Goal: Browse casually

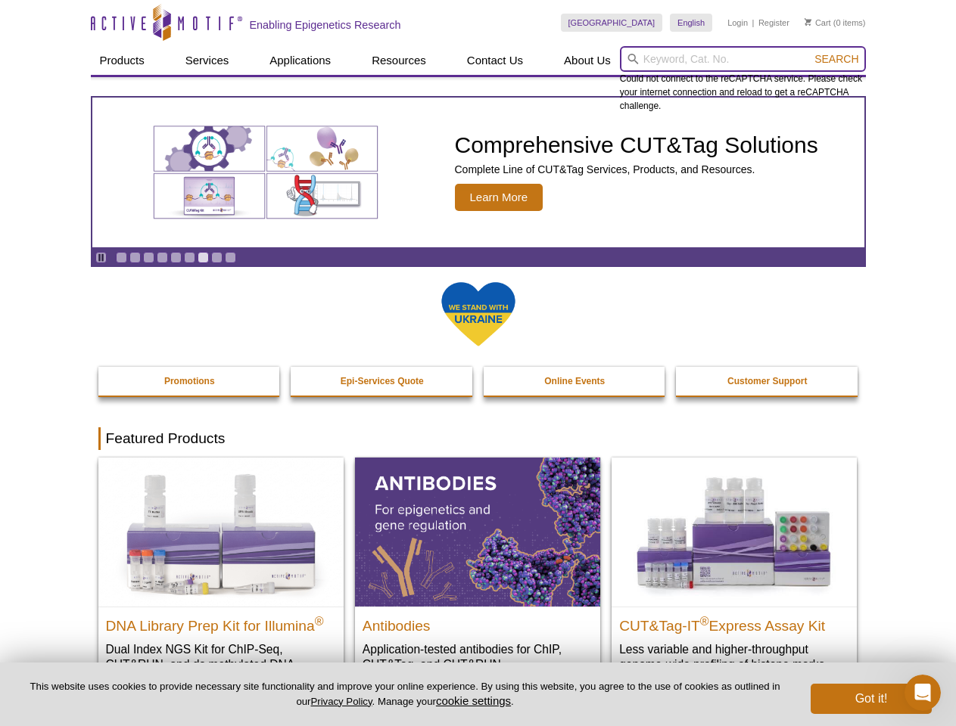
click at [742, 59] on input "search" at bounding box center [743, 59] width 246 height 26
click at [836, 59] on span "Search" at bounding box center [836, 59] width 44 height 12
click at [101, 257] on icon "Pause" at bounding box center [101, 258] width 10 height 10
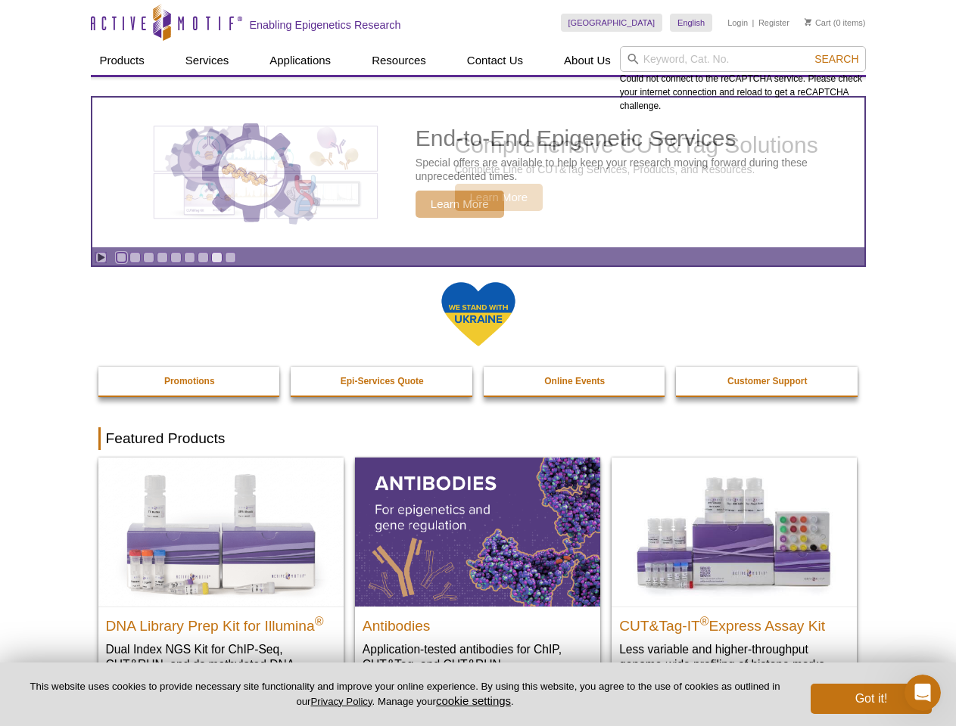
click at [121, 257] on link "Go to slide 1" at bounding box center [121, 257] width 11 height 11
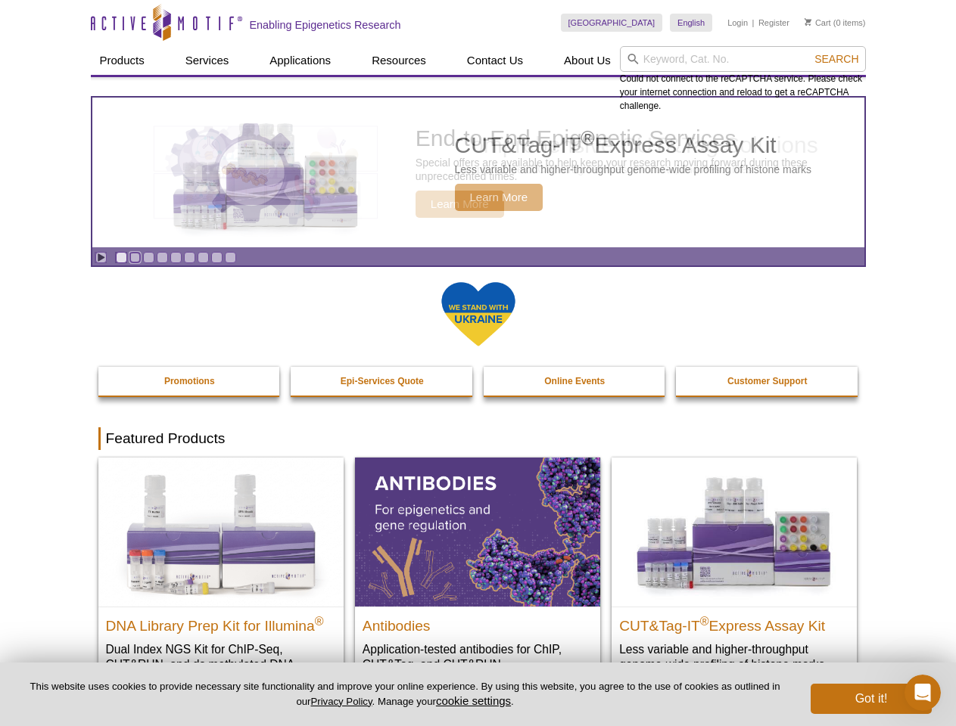
click at [135, 257] on link "Go to slide 2" at bounding box center [134, 257] width 11 height 11
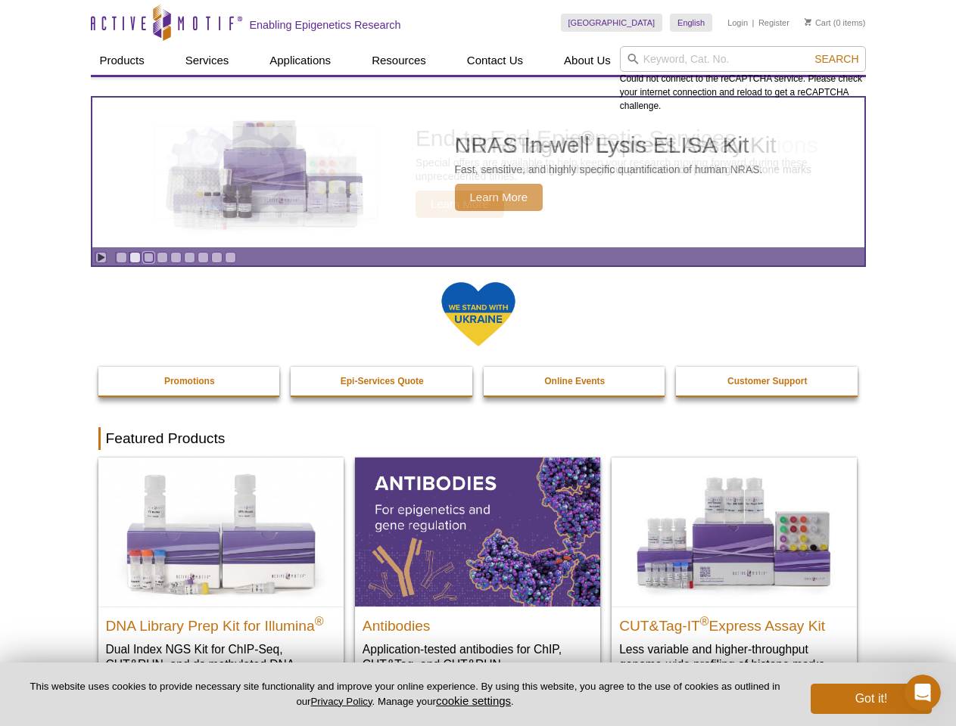
click at [148, 257] on link "Go to slide 3" at bounding box center [148, 257] width 11 height 11
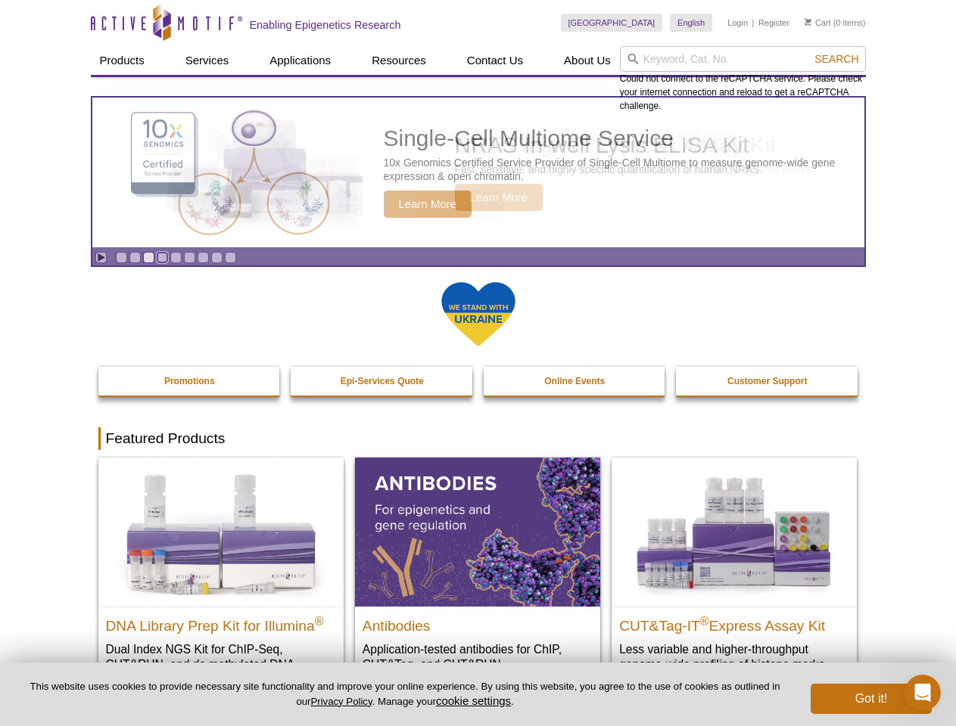
click at [162, 257] on link "Go to slide 4" at bounding box center [162, 257] width 11 height 11
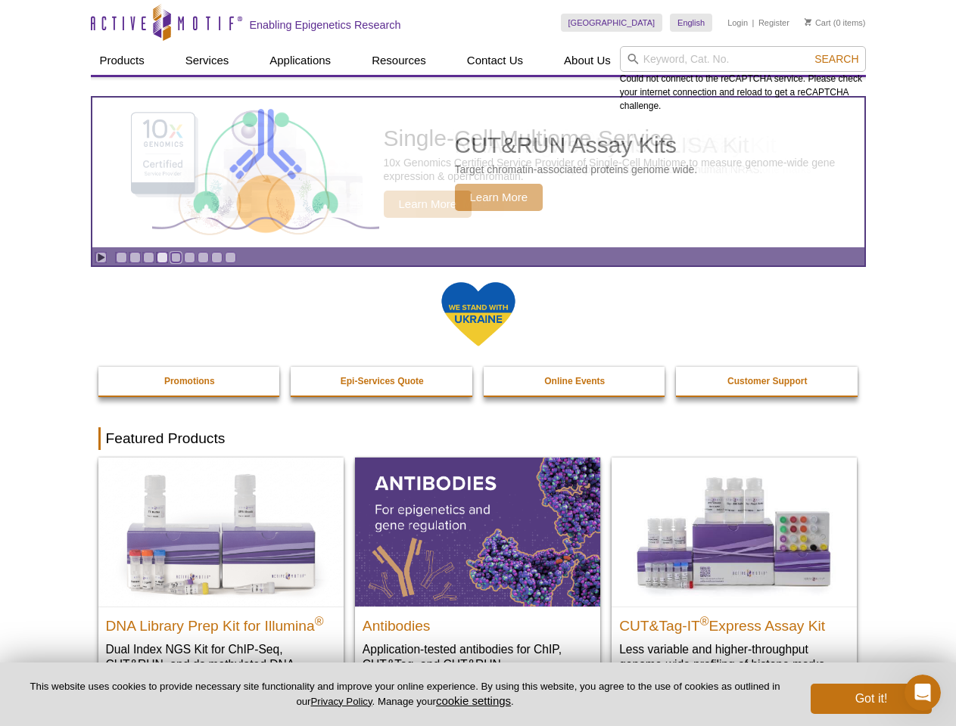
click at [176, 257] on link "Go to slide 5" at bounding box center [175, 257] width 11 height 11
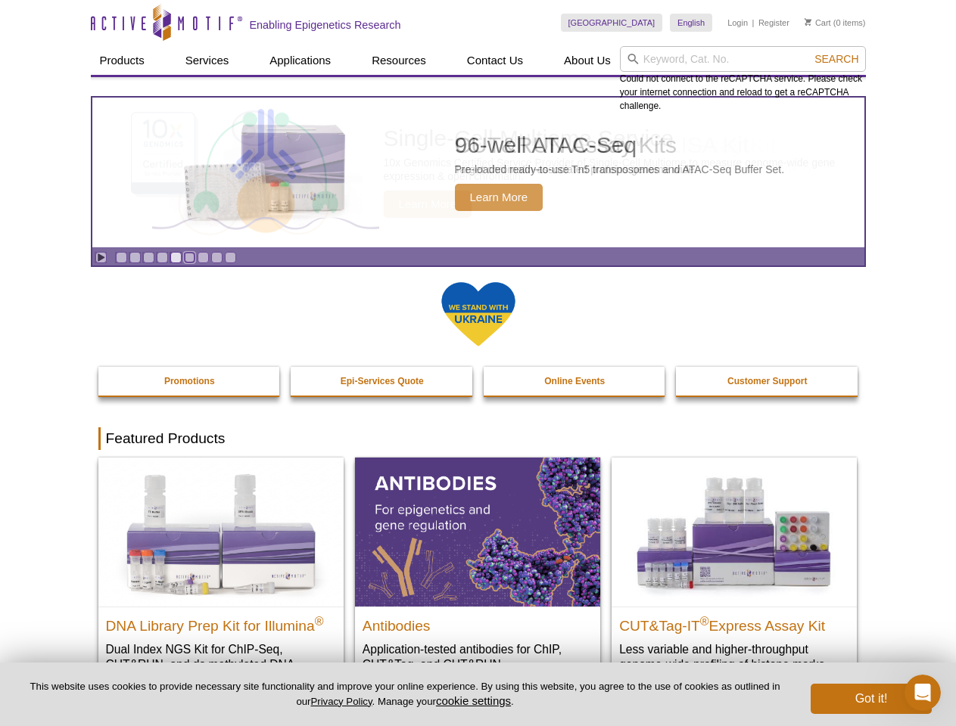
click at [189, 257] on link "Go to slide 6" at bounding box center [189, 257] width 11 height 11
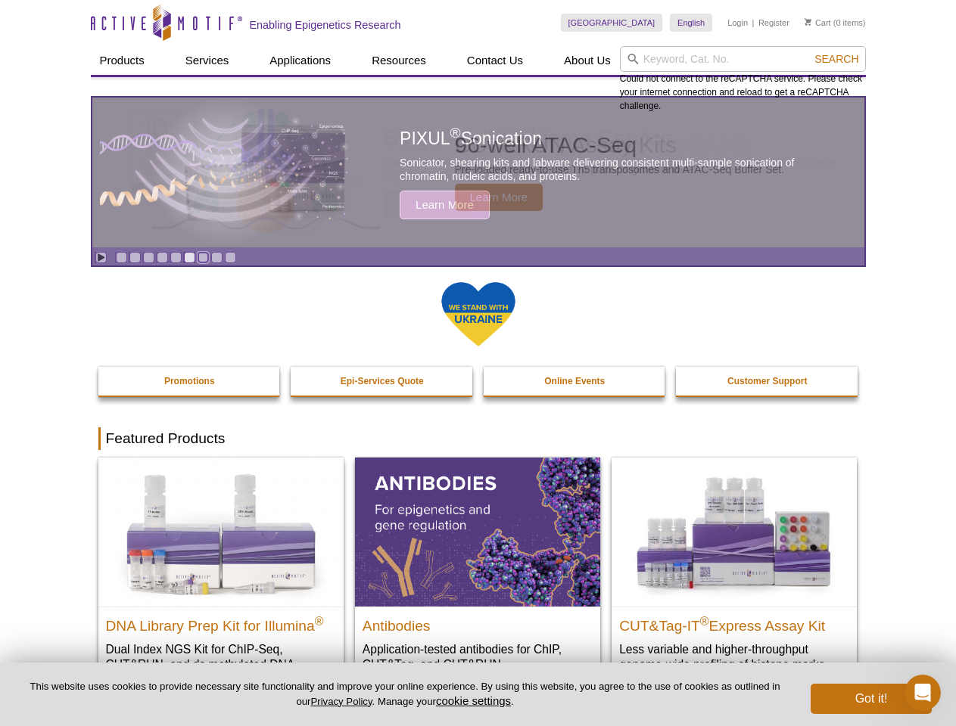
click at [203, 257] on link "Go to slide 7" at bounding box center [202, 257] width 11 height 11
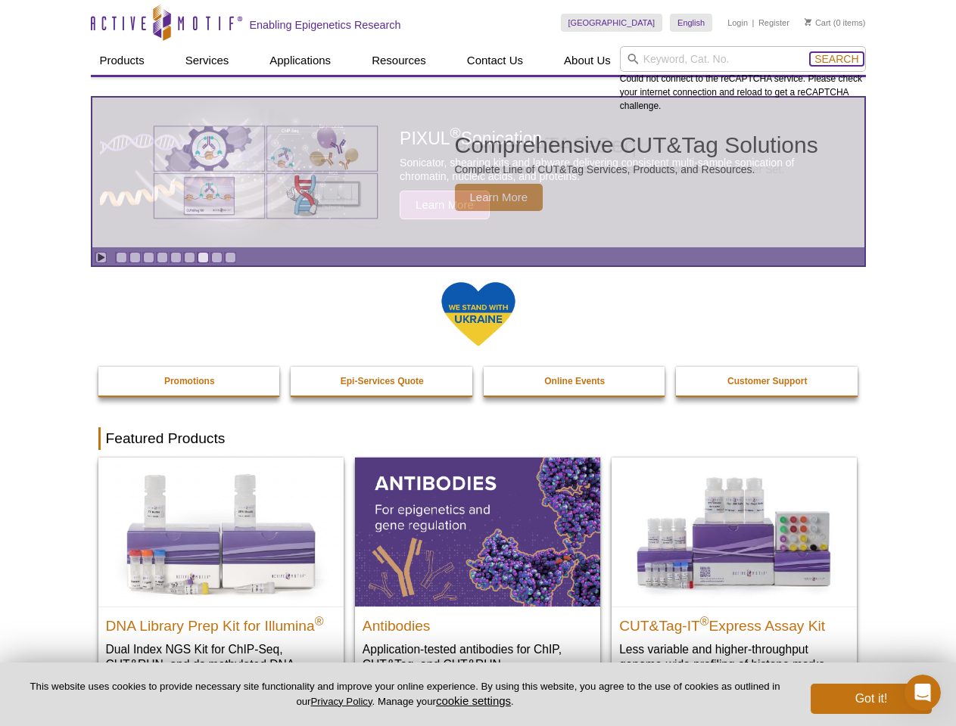
click at [836, 59] on span "Search" at bounding box center [836, 59] width 44 height 12
